Goal: Information Seeking & Learning: Learn about a topic

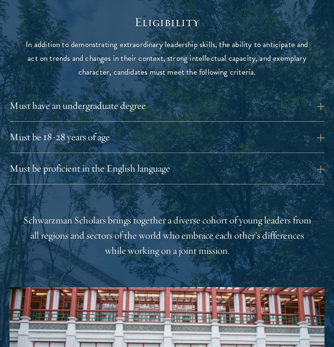
scroll to position [946, 0]
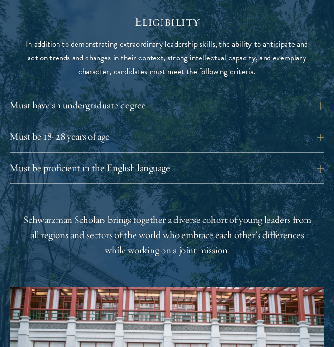
click at [150, 144] on div "Must have an undergraduate degree Applicants who are currently enrolled in unde…" at bounding box center [166, 140] width 315 height 86
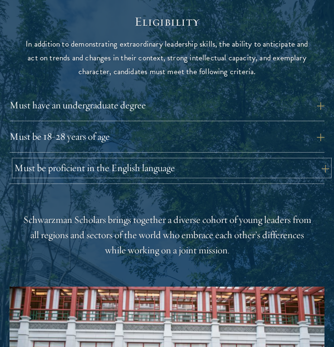
click at [150, 160] on button "Must be proficient in the English language" at bounding box center [171, 168] width 315 height 16
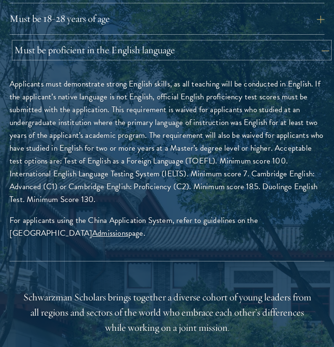
scroll to position [1067, 0]
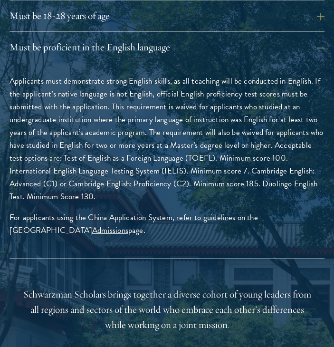
click at [187, 43] on div "Must be proficient in the English language Applicants must demonstrate strong E…" at bounding box center [166, 148] width 315 height 219
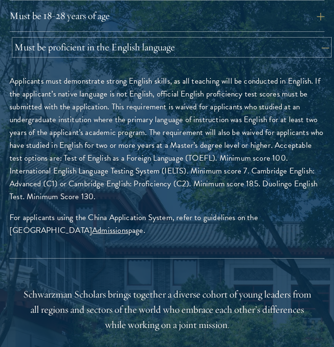
click at [185, 39] on button "Must be proficient in the English language" at bounding box center [171, 47] width 315 height 16
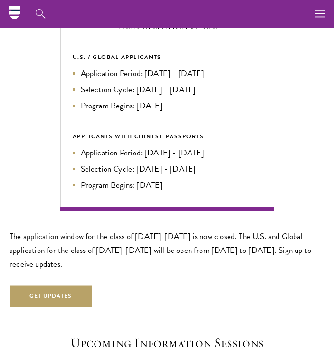
scroll to position [1472, 0]
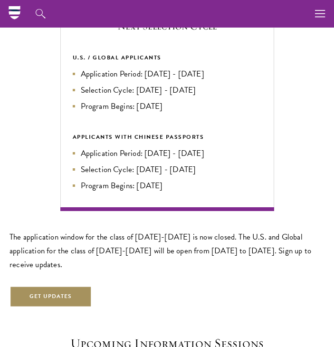
click at [86, 285] on button "Get Updates" at bounding box center [50, 295] width 83 height 21
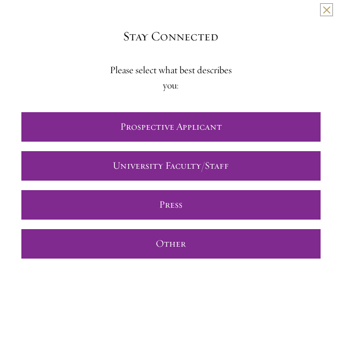
scroll to position [1480, 0]
click at [166, 119] on link "Prospective Applicant" at bounding box center [170, 126] width 299 height 29
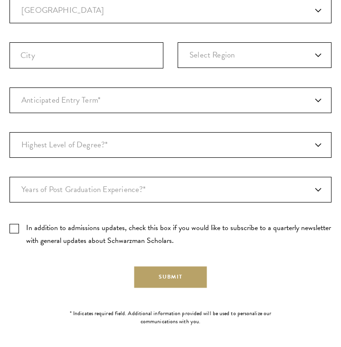
scroll to position [0, 0]
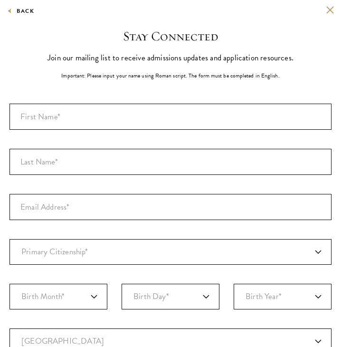
click at [319, 14] on div "Back" at bounding box center [170, 17] width 341 height 23
click at [326, 12] on button at bounding box center [330, 10] width 8 height 8
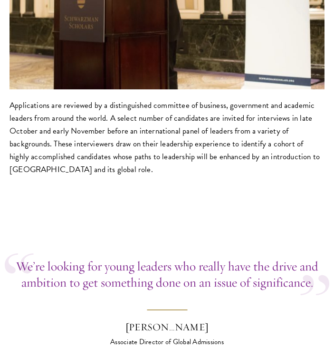
scroll to position [2776, 0]
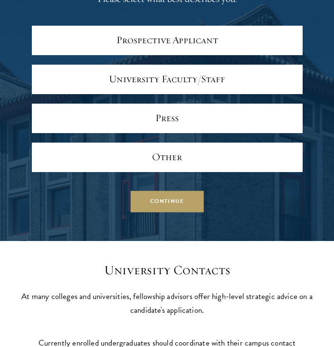
scroll to position [3458, 0]
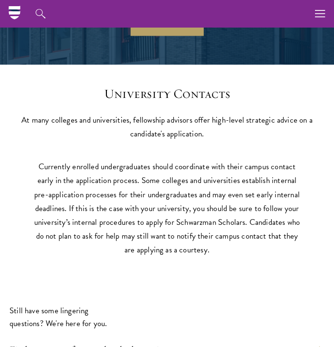
click at [189, 160] on p "Currently enrolled undergraduates should coordinate with their campus contact e…" at bounding box center [167, 208] width 271 height 96
click at [190, 135] on div "University Contacts At many colleges and universities, fellowship advisors offe…" at bounding box center [167, 249] width 334 height 368
click at [185, 269] on div "University Contacts At many colleges and universities, fellowship advisors offe…" at bounding box center [167, 249] width 334 height 368
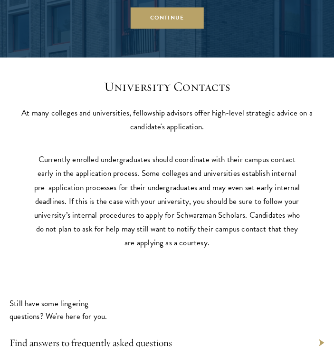
scroll to position [3466, 0]
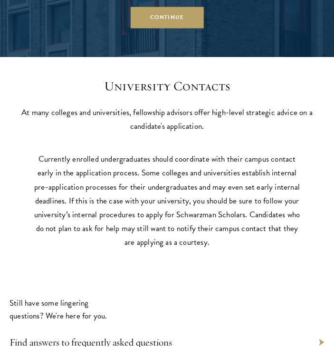
click at [179, 296] on div "Still have some lingering questions? We're here for you. Find answers to freque…" at bounding box center [166, 342] width 315 height 93
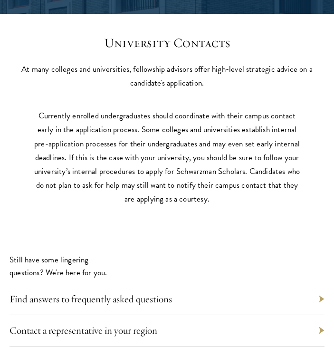
scroll to position [3538, 0]
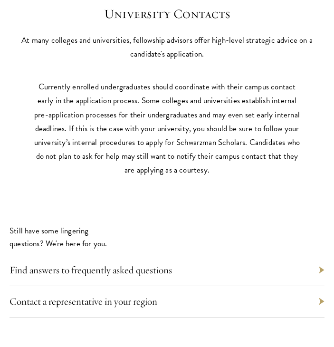
click at [160, 262] on div "Find answers to frequently asked questions" at bounding box center [166, 270] width 315 height 31
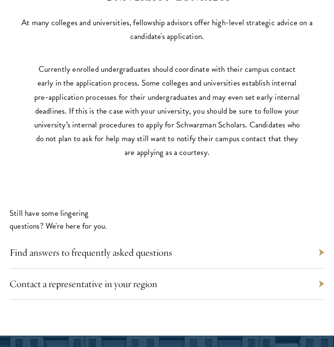
scroll to position [3556, 0]
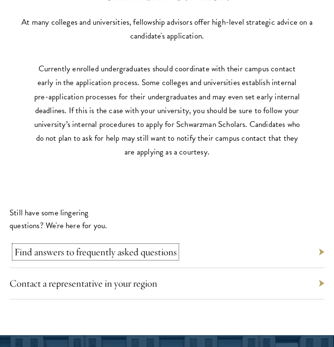
click at [172, 245] on link "Find answers to frequently asked questions" at bounding box center [95, 251] width 162 height 12
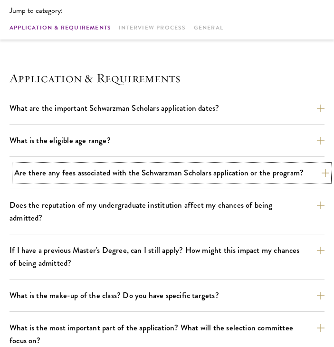
click at [198, 165] on button "Are there any fees associated with the Schwarzman Scholars application or the p…" at bounding box center [171, 172] width 315 height 17
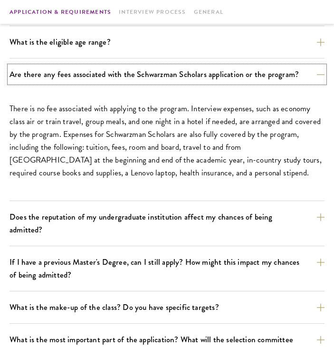
scroll to position [334, 0]
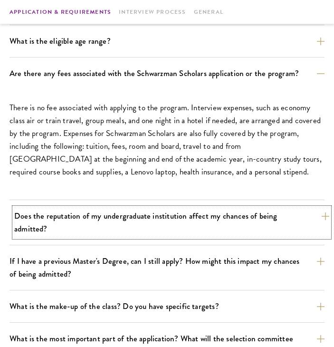
click at [196, 214] on button "Does the reputation of my undergraduate institution affect my chances of being …" at bounding box center [171, 222] width 315 height 29
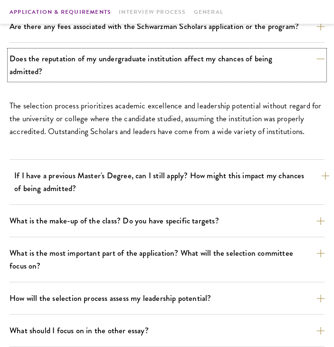
scroll to position [382, 0]
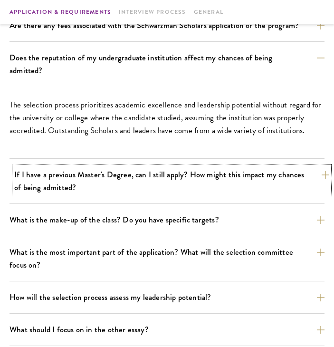
click at [196, 177] on button "If I have a previous Master's Degree, can I still apply? How might this impact …" at bounding box center [171, 180] width 315 height 29
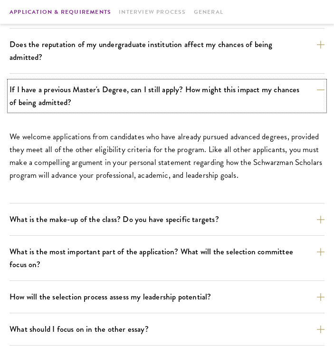
scroll to position [396, 0]
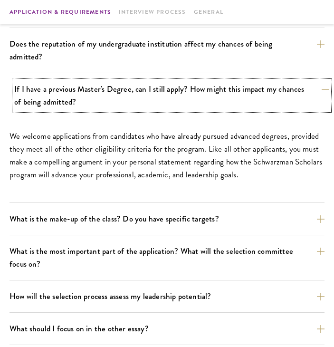
click at [197, 94] on button "If I have a previous Master's Degree, can I still apply? How might this impact …" at bounding box center [171, 95] width 315 height 29
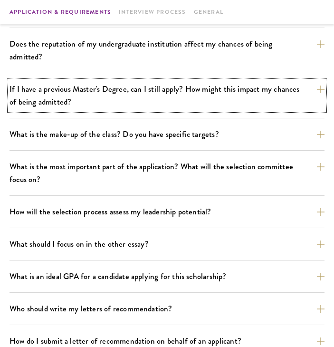
scroll to position [434, 0]
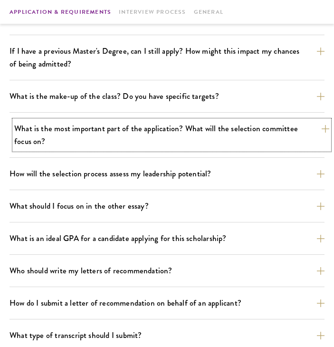
click at [188, 136] on button "What is the most important part of the application? What will the selection com…" at bounding box center [171, 134] width 315 height 29
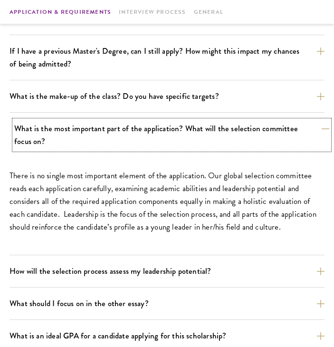
click at [188, 136] on button "What is the most important part of the application? What will the selection com…" at bounding box center [171, 134] width 315 height 29
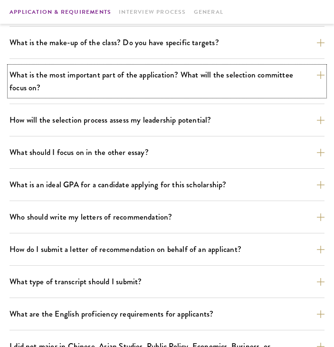
scroll to position [488, 0]
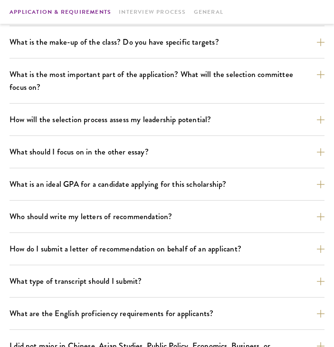
click at [242, 122] on div "How will the selection process assess my leadership potential? The Schwarzman S…" at bounding box center [166, 123] width 315 height 25
click at [249, 117] on div "How will the selection process assess my leadership potential? The Schwarzman S…" at bounding box center [166, 123] width 315 height 25
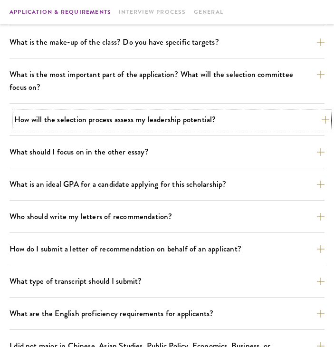
click at [256, 111] on button "How will the selection process assess my leadership potential?" at bounding box center [171, 119] width 315 height 17
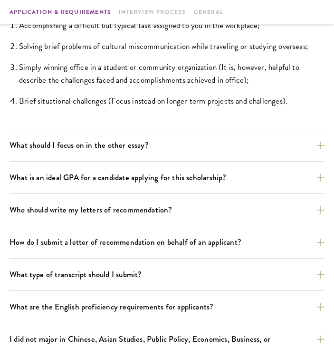
scroll to position [823, 0]
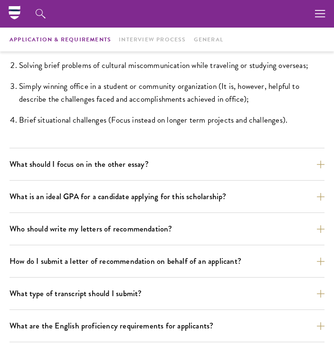
click at [169, 207] on div "What are the important Schwarzman Scholars application dates? Applicants who ho…" at bounding box center [166, 32] width 315 height 1043
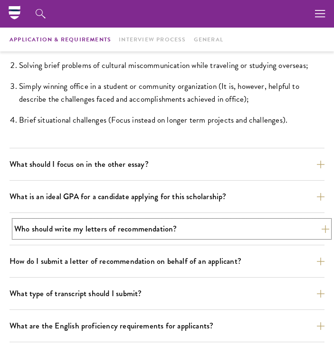
click at [165, 220] on button "Who should write my letters of recommendation?" at bounding box center [171, 228] width 315 height 17
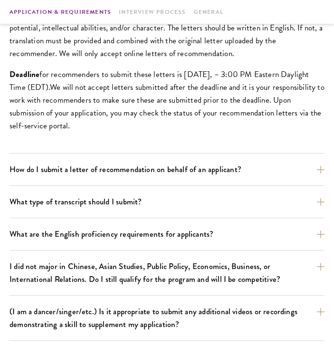
scroll to position [997, 0]
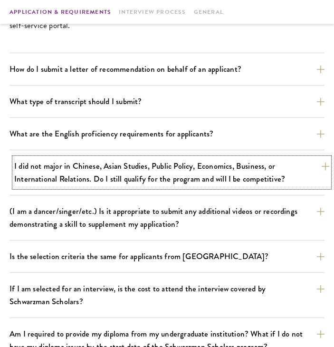
click at [194, 160] on button "I did not major in Chinese, Asian Studies, Public Policy, Economics, Business, …" at bounding box center [171, 172] width 315 height 29
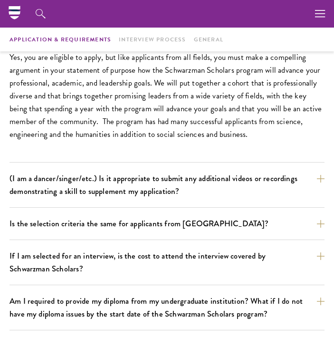
scroll to position [815, 0]
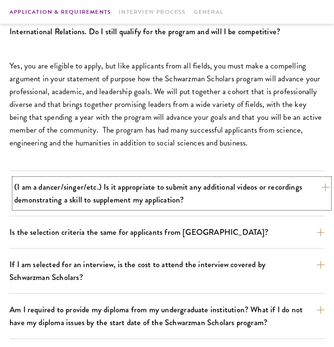
click at [182, 189] on button "(I am a dancer/singer/etc.) Is it appropriate to submit any additional videos o…" at bounding box center [171, 193] width 315 height 29
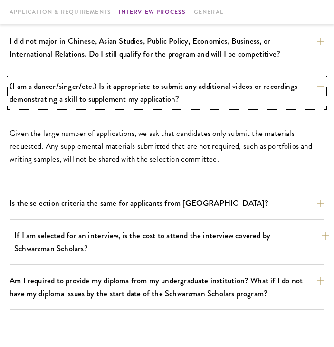
scroll to position [873, 0]
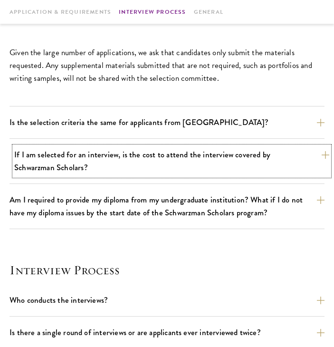
click at [185, 146] on button "If I am selected for an interview, is the cost to attend the interview covered …" at bounding box center [171, 160] width 315 height 29
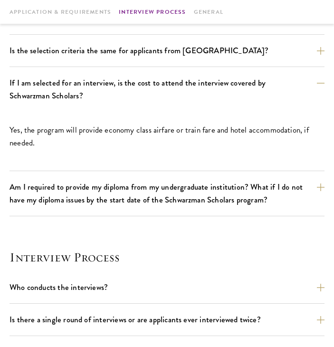
click at [192, 92] on div "If I am selected for an interview, is the cost to attend the interview covered …" at bounding box center [166, 123] width 315 height 96
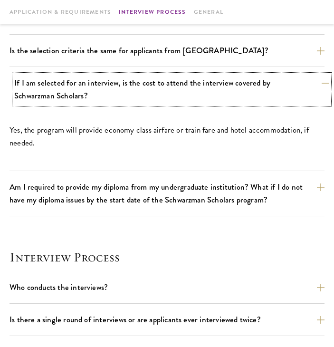
click at [199, 82] on button "If I am selected for an interview, is the cost to attend the interview covered …" at bounding box center [171, 89] width 315 height 29
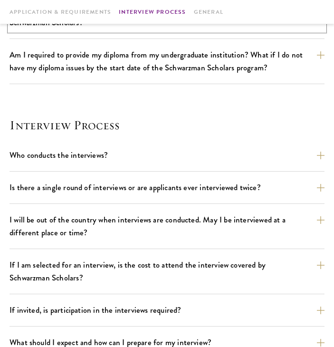
scroll to position [948, 0]
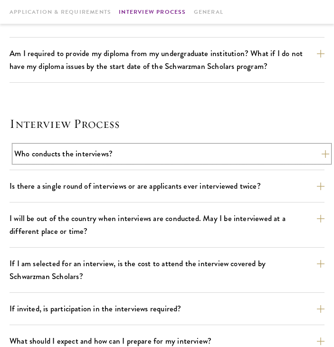
click at [177, 145] on button "Who conducts the interviews?" at bounding box center [171, 153] width 315 height 17
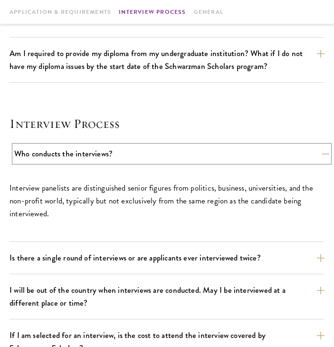
click at [183, 145] on button "Who conducts the interviews?" at bounding box center [171, 153] width 315 height 17
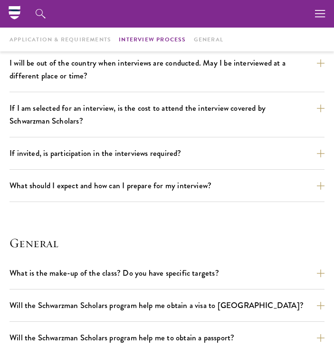
scroll to position [1041, 0]
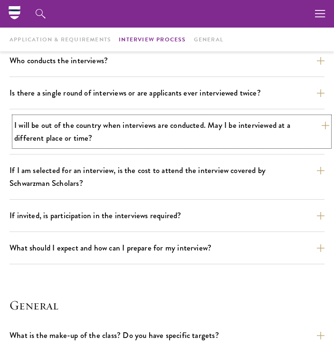
click at [174, 118] on button "I will be out of the country when interviews are conducted. May I be interviewe…" at bounding box center [171, 131] width 315 height 29
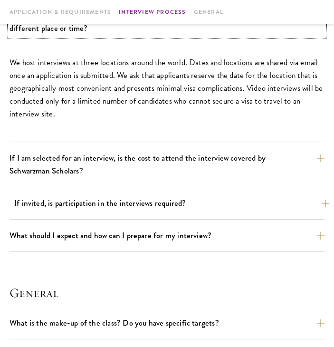
scroll to position [1230, 0]
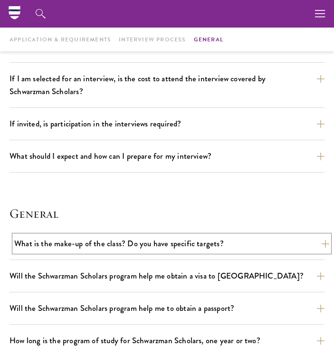
click at [198, 235] on button "What is the make-up of the class? Do you have specific targets?" at bounding box center [171, 243] width 315 height 17
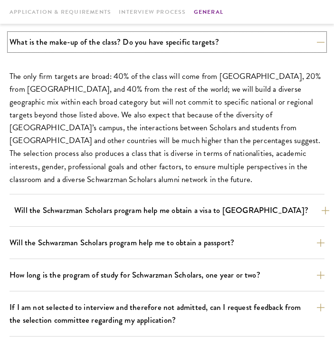
scroll to position [1424, 0]
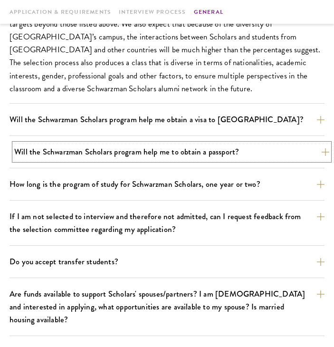
click at [184, 143] on button "Will the Schwarzman Scholars program help me to obtain a passport?" at bounding box center [171, 151] width 315 height 17
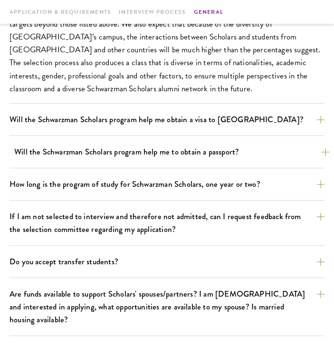
click at [184, 139] on div "What is the make-up of the class? Do you have specific targets? The only firm t…" at bounding box center [166, 155] width 315 height 425
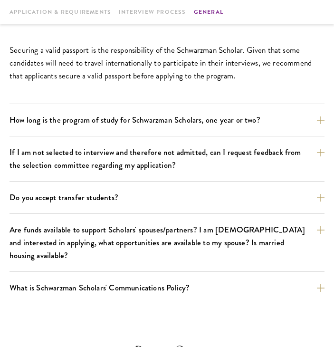
click at [205, 77] on div "Securing a valid passport is the responsibility of the Schwarzman Scholar. Give…" at bounding box center [166, 68] width 315 height 72
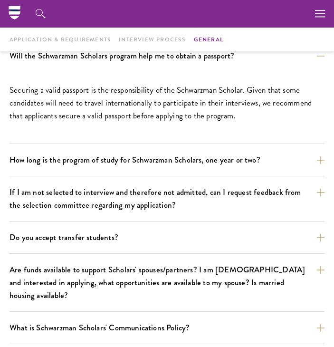
scroll to position [1380, 0]
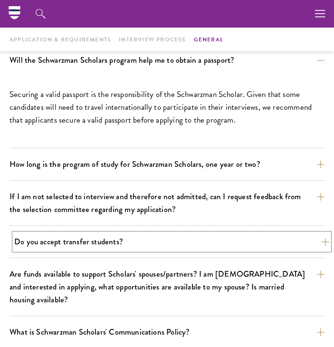
click at [175, 235] on button "Do you accept transfer students?" at bounding box center [171, 241] width 315 height 17
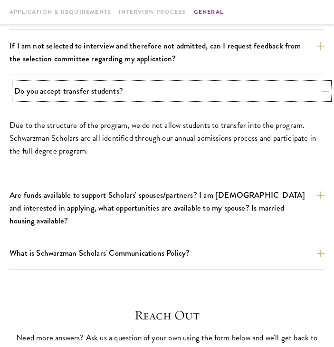
scroll to position [1461, 0]
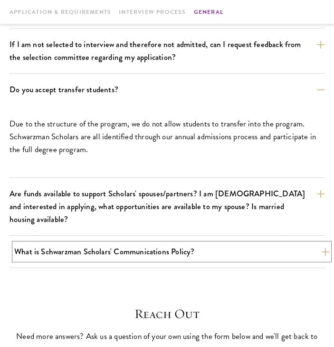
click at [180, 243] on button "What is Schwarzman Scholars' Communications Policy?" at bounding box center [171, 251] width 315 height 17
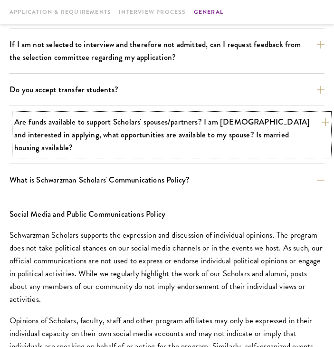
click at [187, 114] on button "Are funds available to support Scholars' spouses/partners? I am married and int…" at bounding box center [171, 134] width 315 height 42
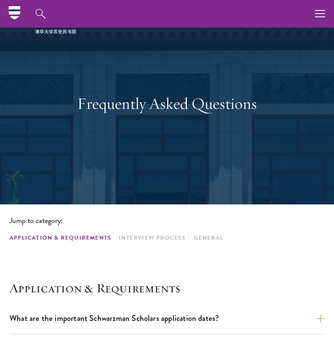
scroll to position [0, 0]
